Goal: Task Accomplishment & Management: Use online tool/utility

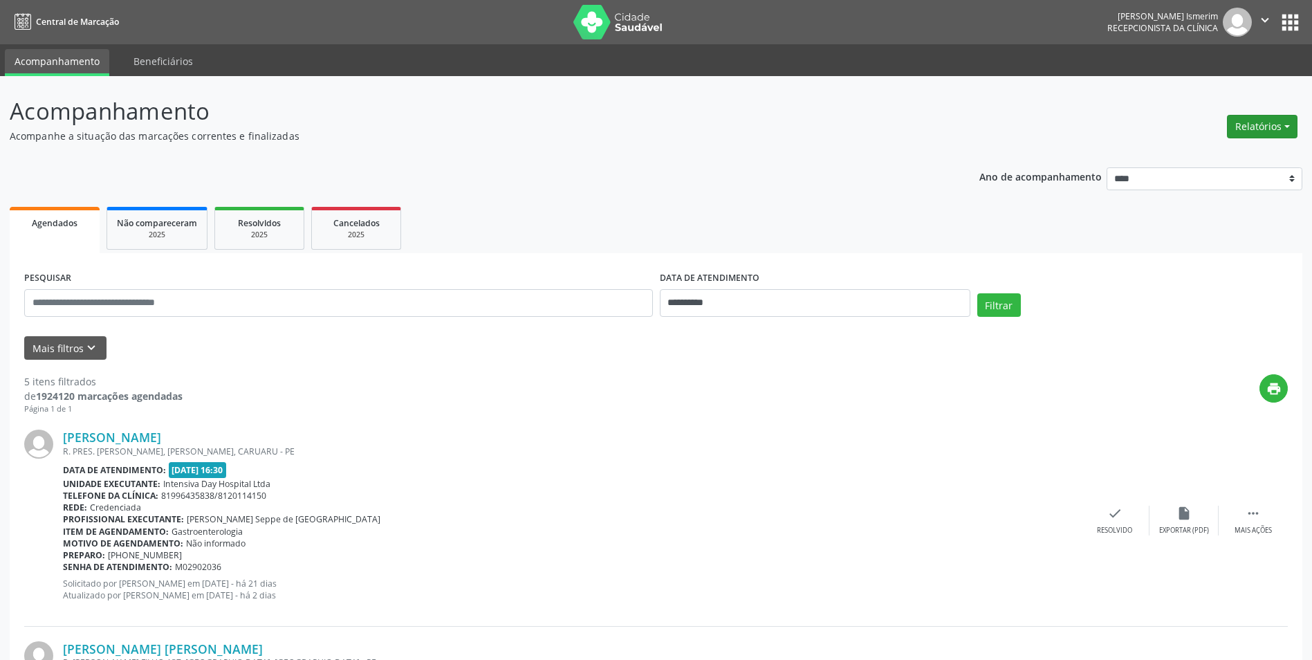
click at [1263, 128] on button "Relatórios" at bounding box center [1262, 127] width 71 height 24
click at [1189, 172] on link "Procedimentos realizados" at bounding box center [1223, 175] width 149 height 19
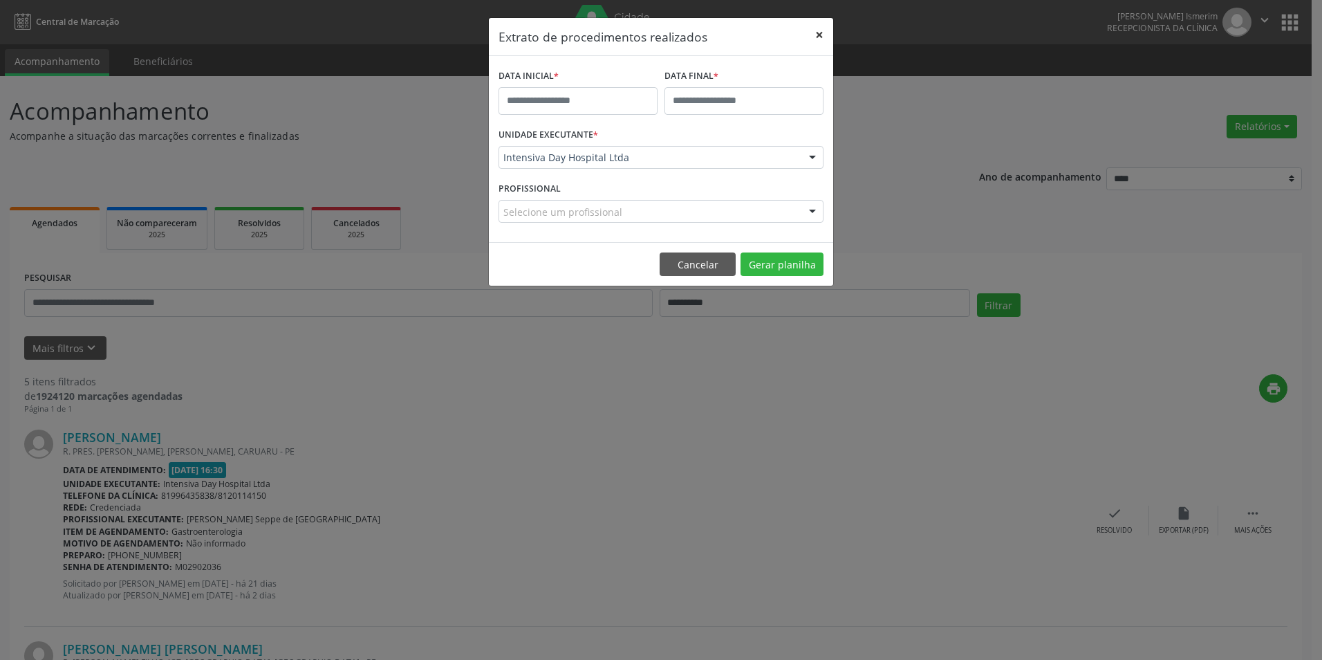
click at [829, 33] on button "×" at bounding box center [820, 35] width 28 height 34
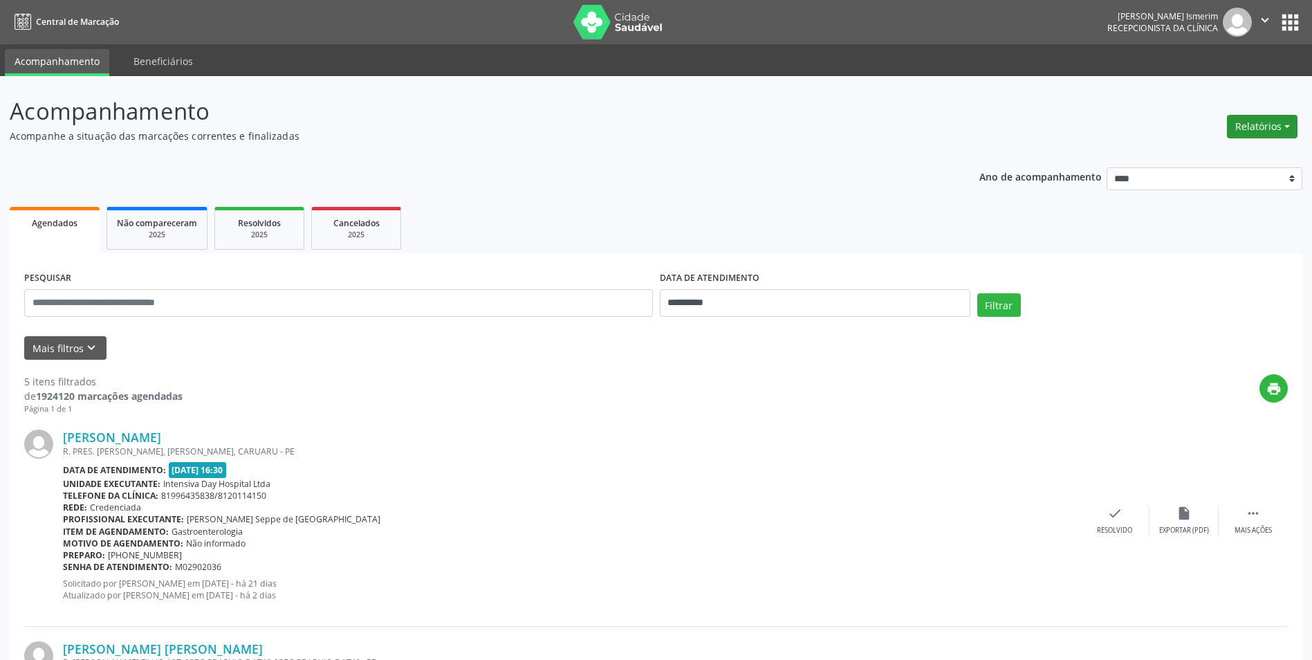
click at [1268, 128] on button "Relatórios" at bounding box center [1262, 127] width 71 height 24
click at [1185, 152] on link "Agendamentos" at bounding box center [1223, 156] width 149 height 19
select select "*"
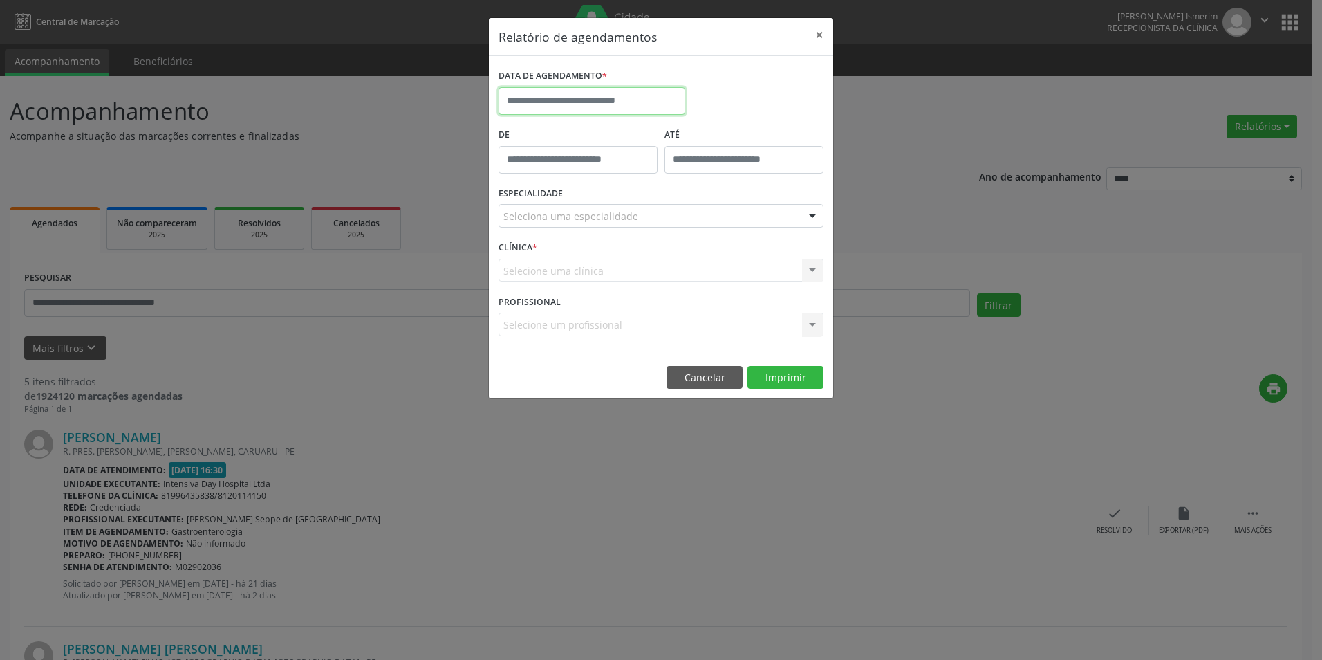
click at [574, 97] on input "text" at bounding box center [592, 101] width 187 height 28
click at [546, 225] on span "15" at bounding box center [543, 228] width 27 height 27
type input "**********"
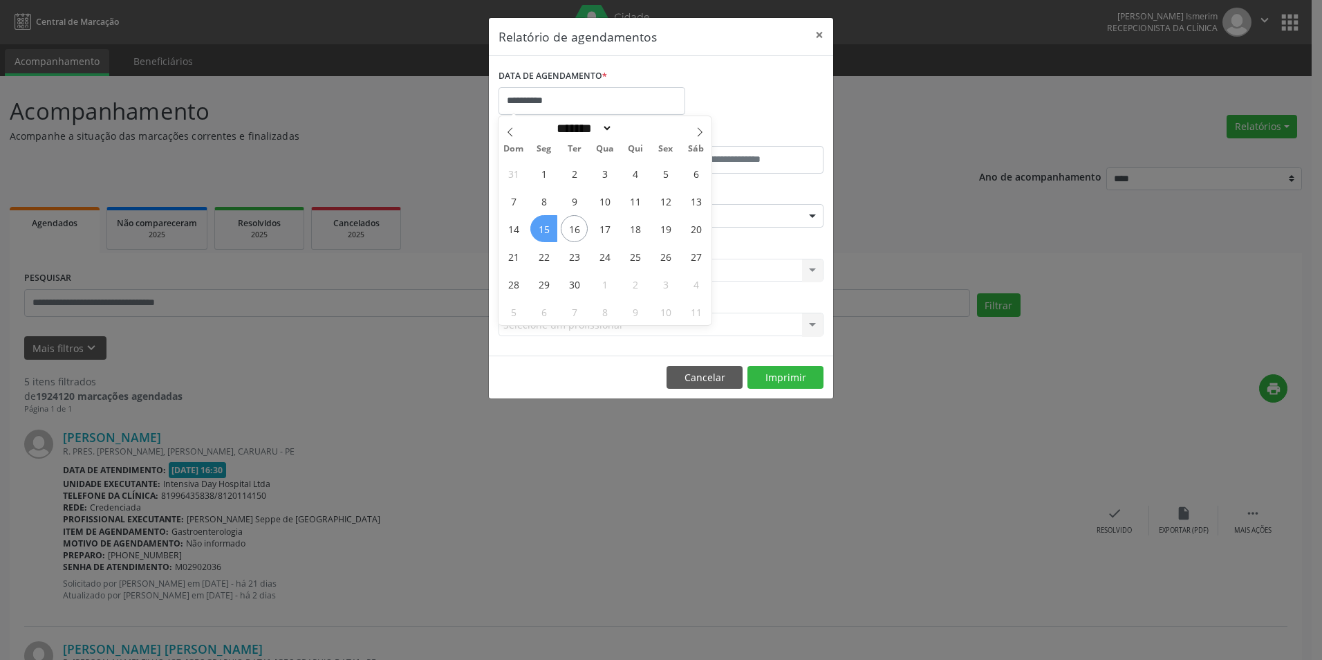
click at [544, 225] on span "15" at bounding box center [543, 228] width 27 height 27
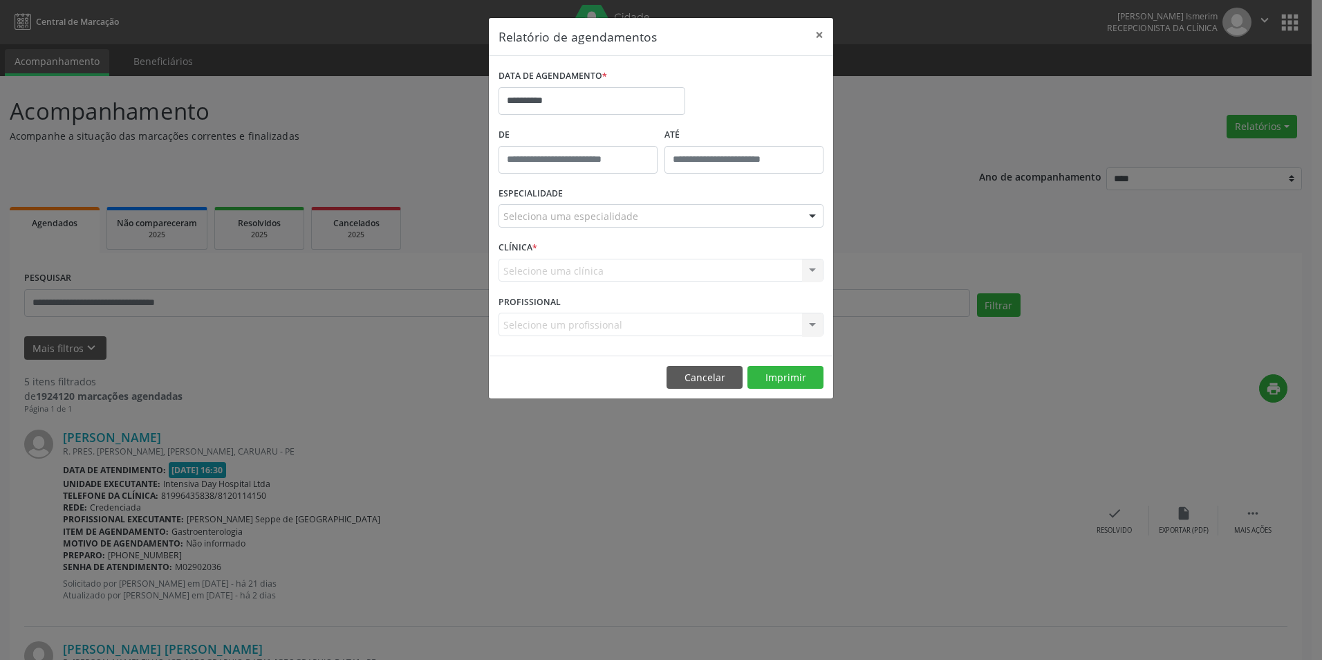
click at [742, 221] on div "Seleciona uma especialidade" at bounding box center [661, 216] width 325 height 24
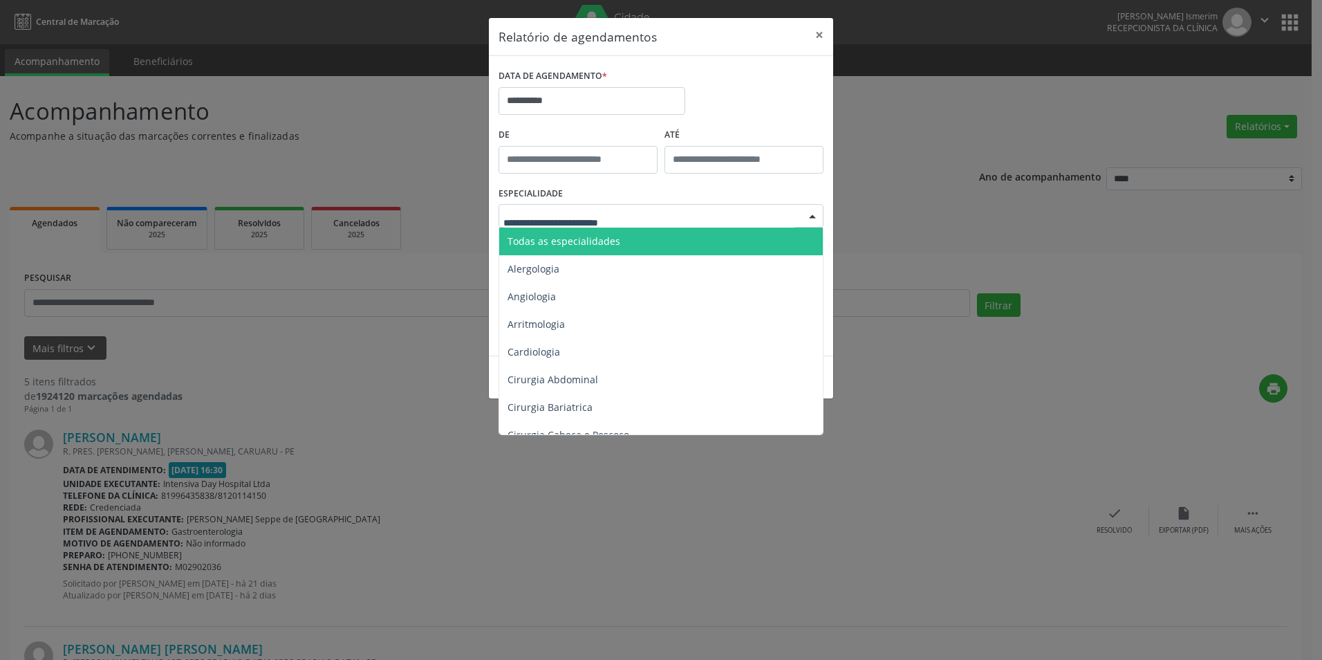
click at [726, 244] on span "Todas as especialidades" at bounding box center [662, 242] width 326 height 28
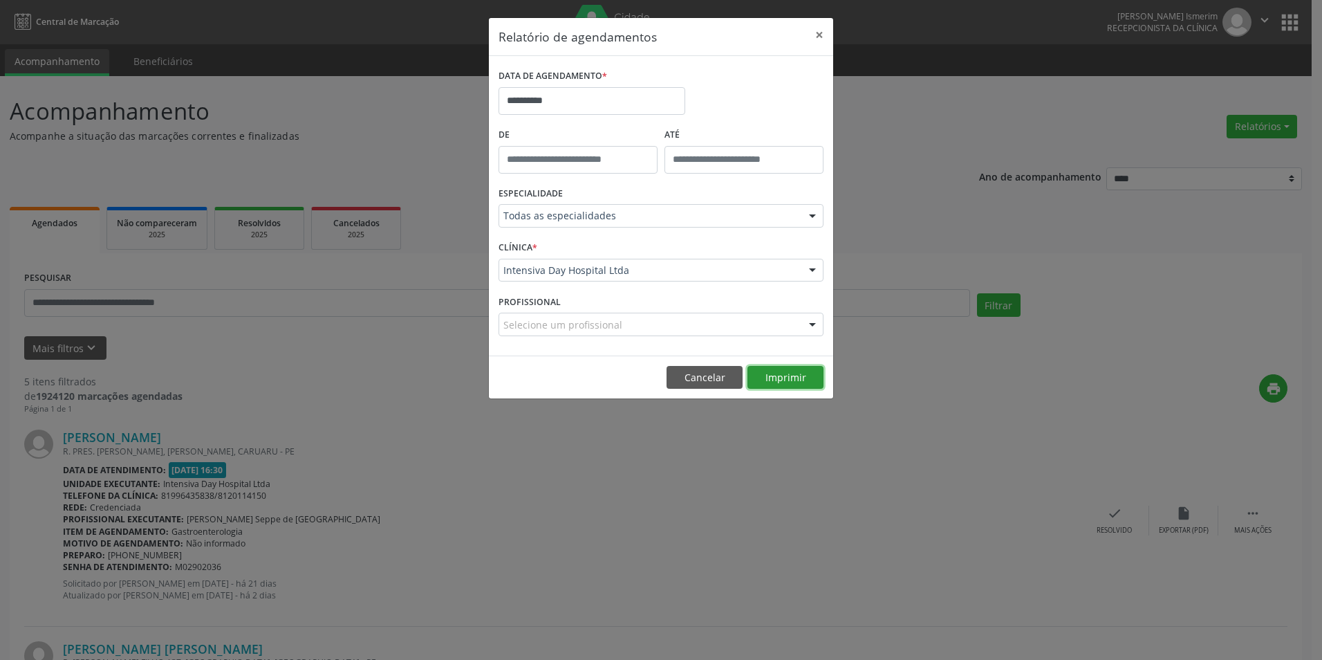
click at [773, 376] on button "Imprimir" at bounding box center [786, 378] width 76 height 24
click at [820, 31] on button "×" at bounding box center [820, 35] width 28 height 34
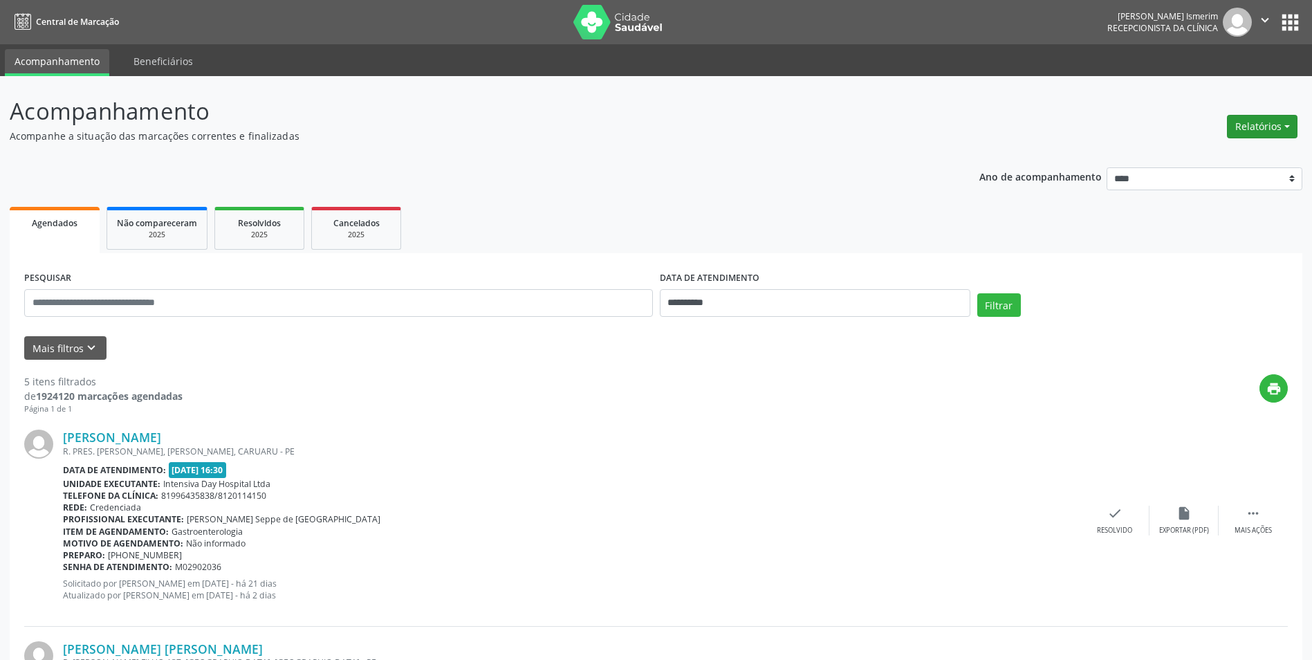
click at [1284, 128] on button "Relatórios" at bounding box center [1262, 127] width 71 height 24
click at [1228, 152] on link "Agendamentos" at bounding box center [1223, 156] width 149 height 19
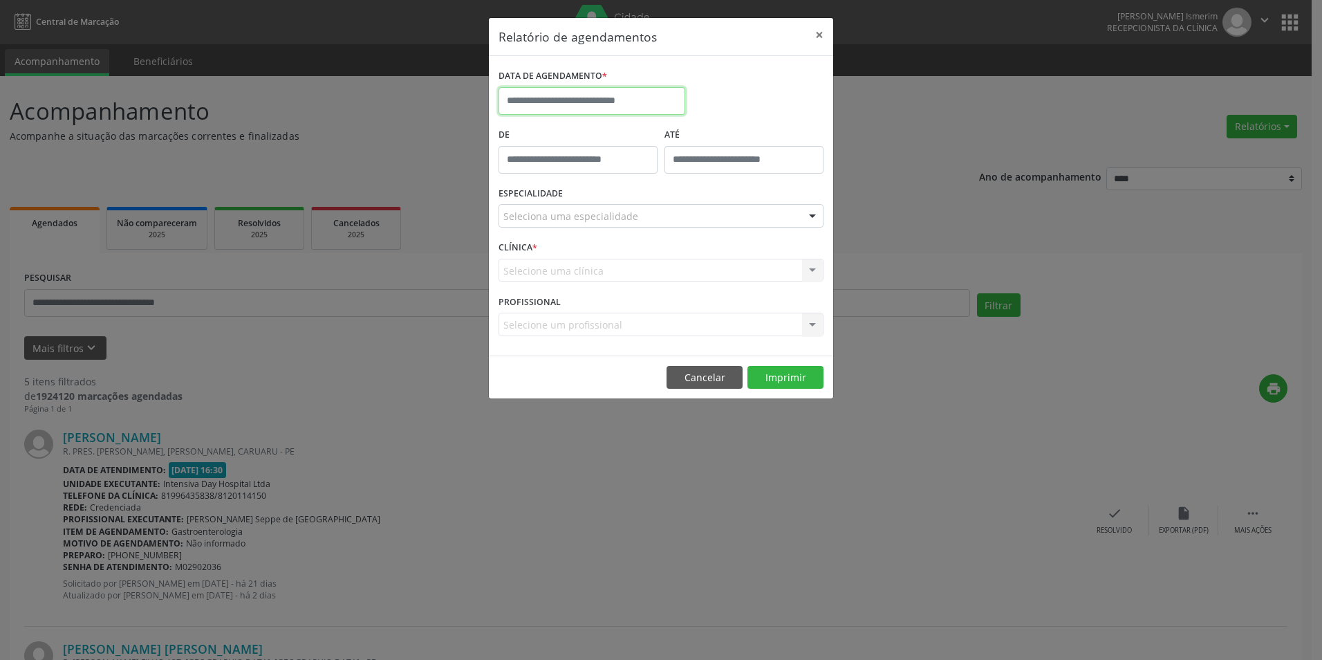
click at [609, 96] on input "text" at bounding box center [592, 101] width 187 height 28
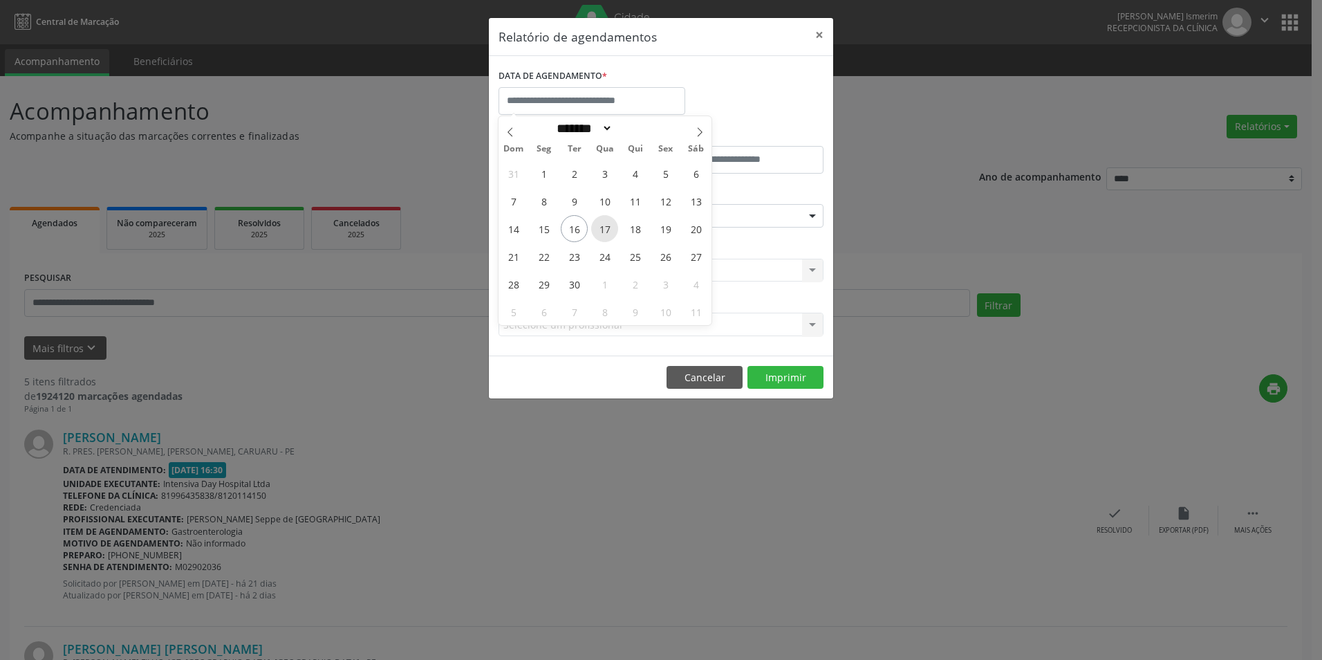
click at [601, 234] on span "17" at bounding box center [604, 228] width 27 height 27
type input "**********"
click at [601, 234] on span "17" at bounding box center [604, 228] width 27 height 27
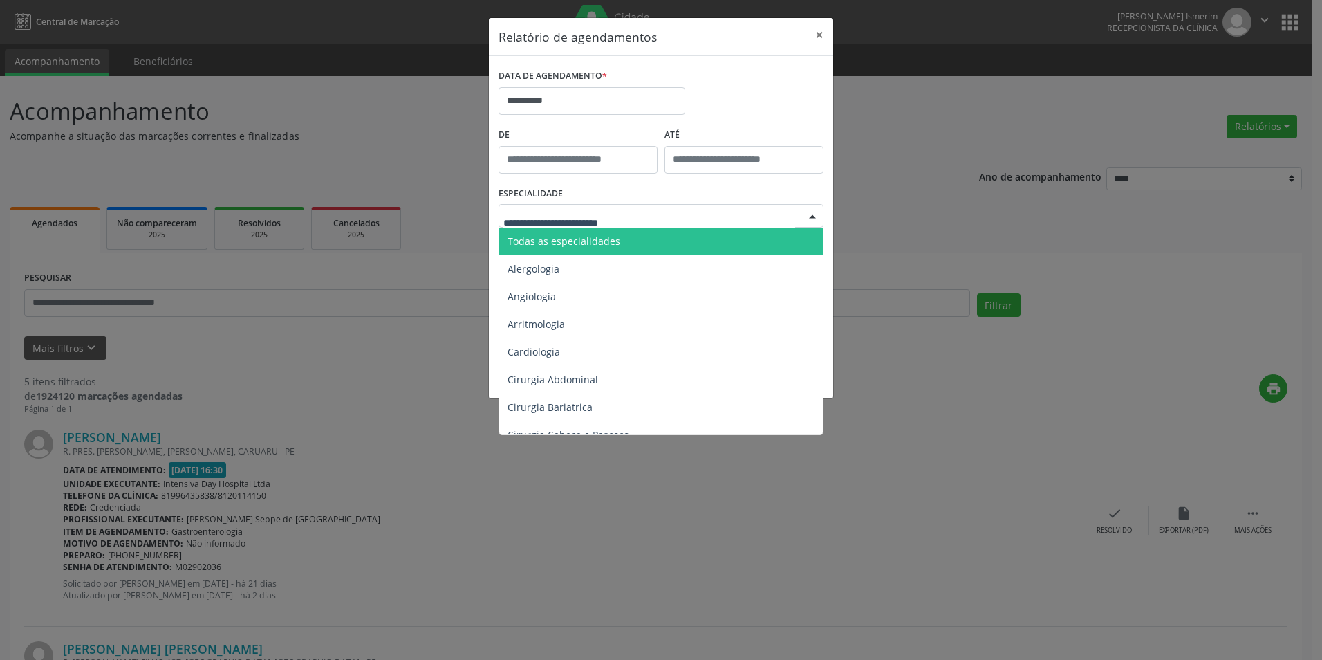
click at [638, 217] on div at bounding box center [661, 216] width 325 height 24
click at [628, 250] on span "Todas as especialidades" at bounding box center [662, 242] width 326 height 28
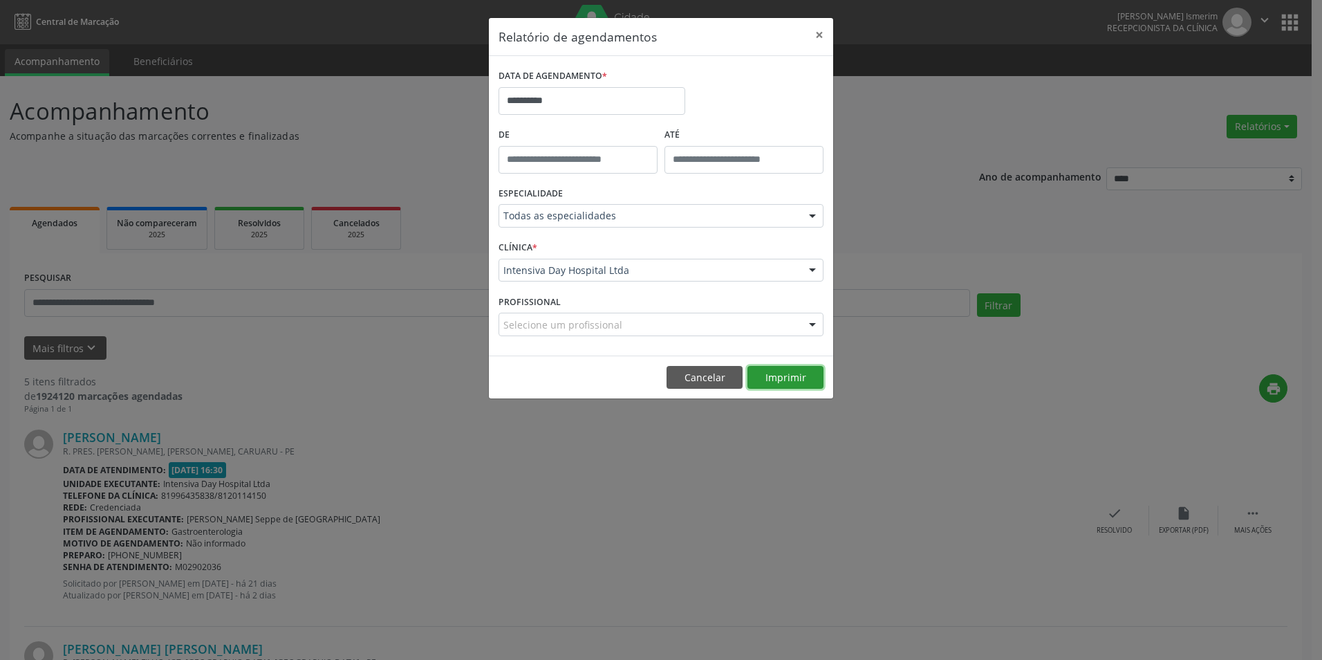
click at [798, 368] on button "Imprimir" at bounding box center [786, 378] width 76 height 24
click at [819, 32] on button "×" at bounding box center [820, 35] width 28 height 34
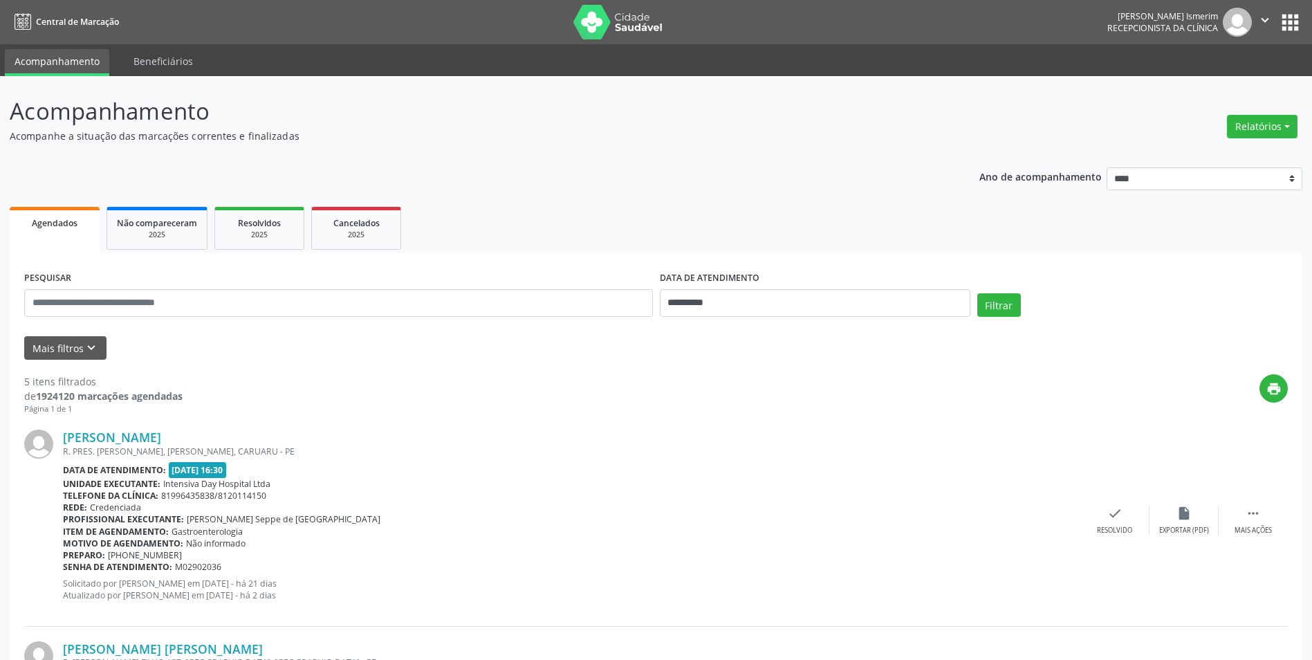
click at [578, 494] on div "Telefone da clínica: 81996435838/8120114150" at bounding box center [571, 496] width 1017 height 12
